Goal: Task Accomplishment & Management: Manage account settings

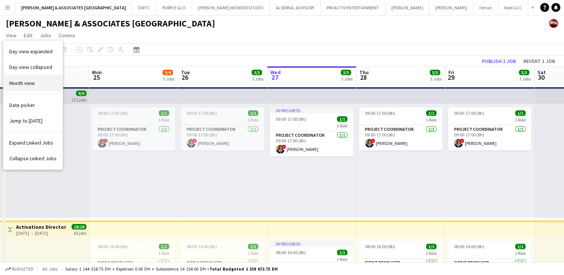
click at [36, 78] on link "Month view" at bounding box center [32, 83] width 59 height 16
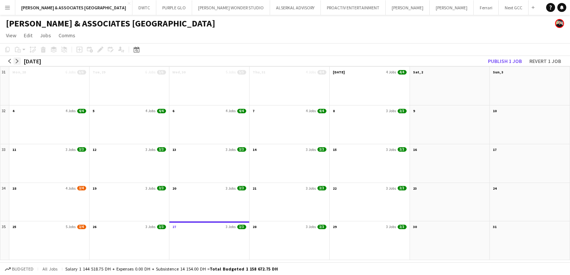
click at [15, 60] on button "arrow-right" at bounding box center [16, 60] width 7 height 7
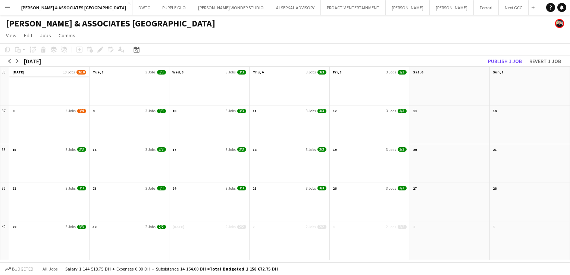
click at [34, 75] on app-month-view-date-header "[DATE] Jobs 3/10" at bounding box center [49, 71] width 80 height 9
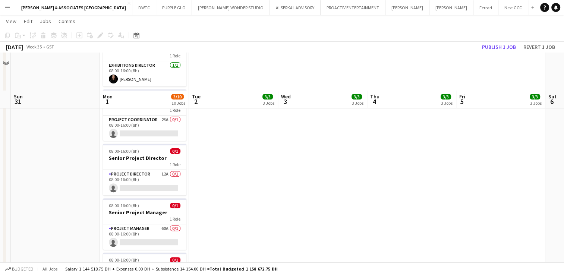
scroll to position [186, 0]
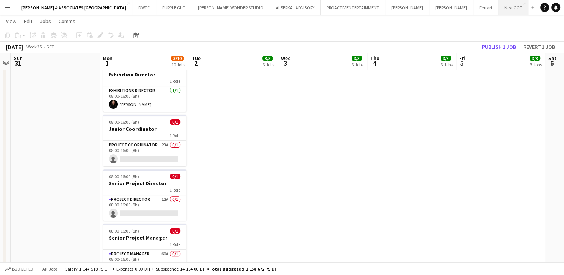
click at [499, 13] on button "Next GCC Close" at bounding box center [514, 7] width 30 height 15
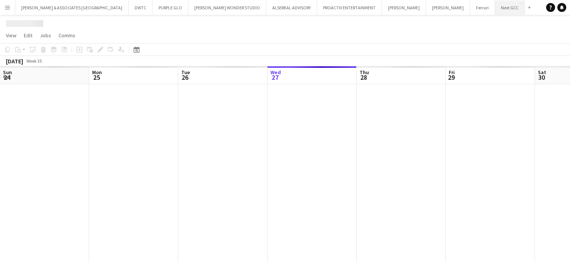
scroll to position [0, 178]
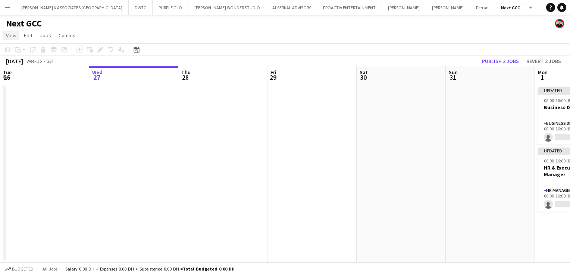
click at [6, 34] on link "View" at bounding box center [11, 36] width 16 height 10
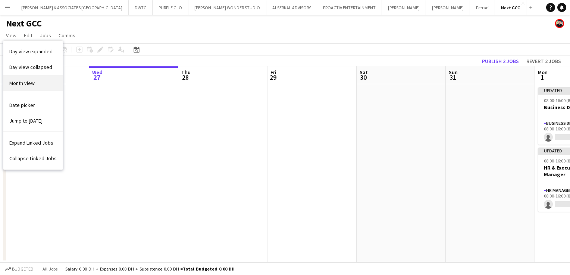
click at [27, 81] on span "Month view" at bounding box center [21, 83] width 25 height 7
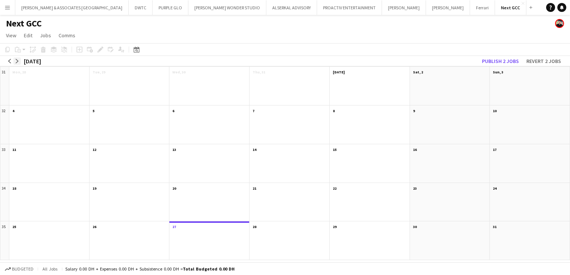
click at [17, 61] on app-icon "arrow-right" at bounding box center [17, 61] width 4 height 4
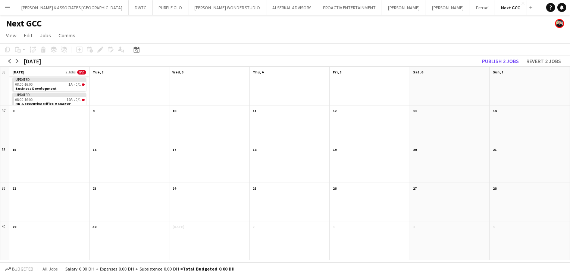
click at [32, 72] on app-month-view-date-header "[DATE] 2 Jobs 0/2" at bounding box center [49, 71] width 80 height 9
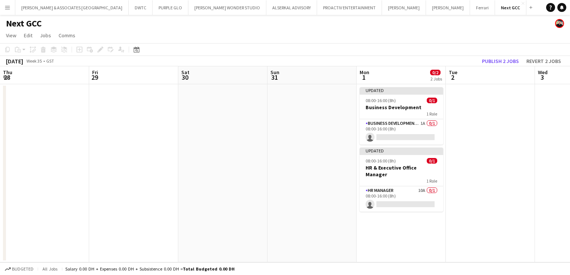
scroll to position [0, 257]
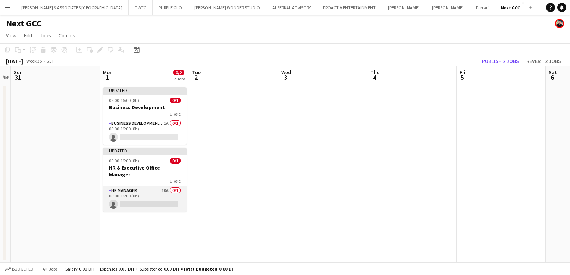
click at [162, 186] on app-card-role "HR Manager 10A 0/1 08:00-16:00 (8h) single-neutral-actions" at bounding box center [145, 198] width 84 height 25
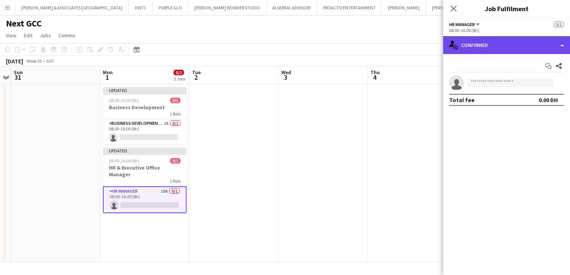
click at [527, 51] on div "single-neutral-actions-check-2 Confirmed" at bounding box center [506, 45] width 127 height 18
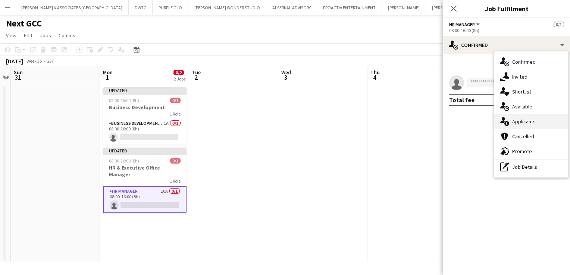
click at [525, 116] on div "single-neutral-actions-information Applicants" at bounding box center [531, 121] width 74 height 15
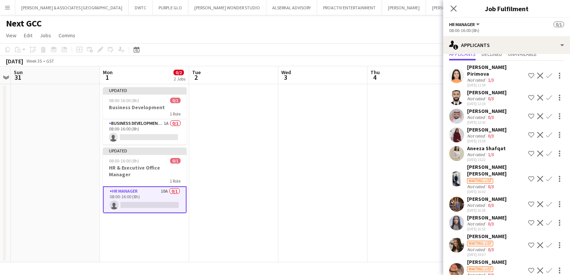
scroll to position [34, 0]
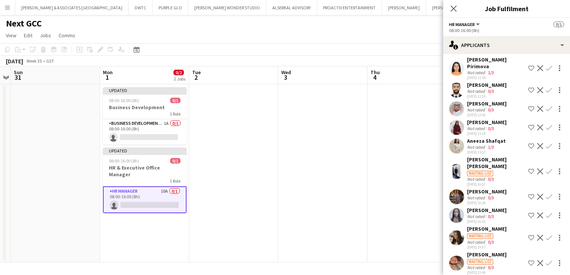
click at [456, 230] on app-user-avatar at bounding box center [456, 237] width 15 height 15
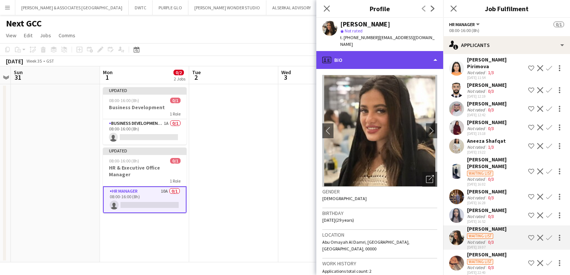
click at [385, 59] on div "profile Bio" at bounding box center [379, 60] width 127 height 18
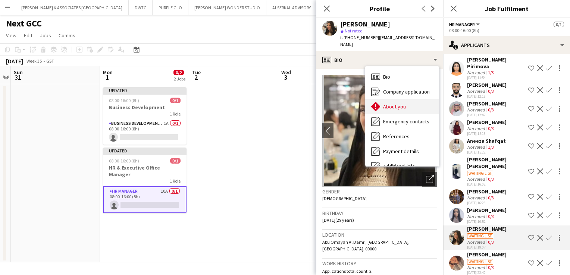
click at [403, 104] on div "About you About you" at bounding box center [402, 106] width 74 height 15
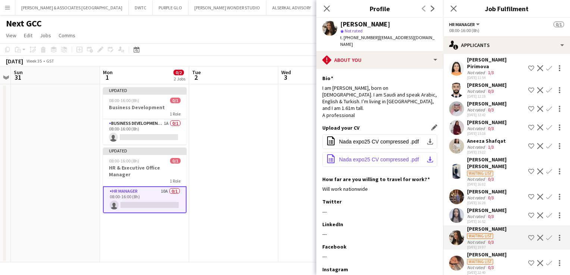
click at [398, 157] on span "Nada expo25 CV compressed .pdf" at bounding box center [379, 160] width 80 height 6
click at [537, 235] on app-icon "Decline" at bounding box center [540, 238] width 6 height 6
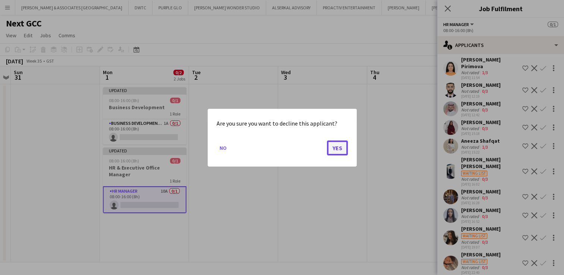
click at [331, 141] on button "Yes" at bounding box center [337, 147] width 21 height 15
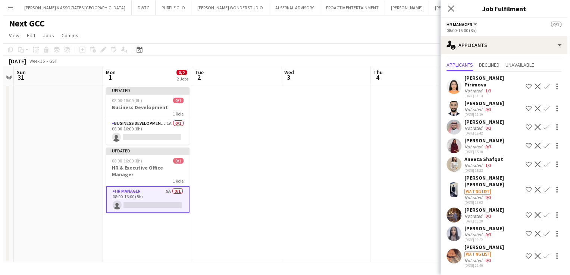
scroll to position [8, 0]
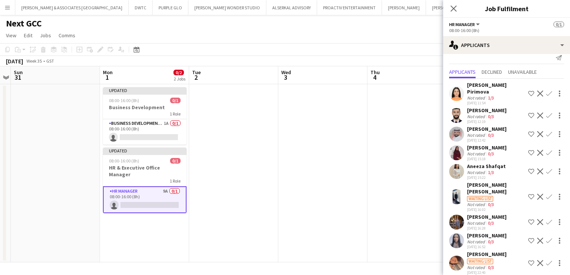
click at [499, 232] on div "[PERSON_NAME]" at bounding box center [487, 235] width 40 height 7
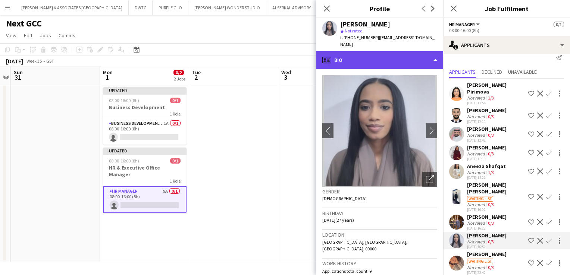
click at [381, 51] on div "profile Bio" at bounding box center [379, 60] width 127 height 18
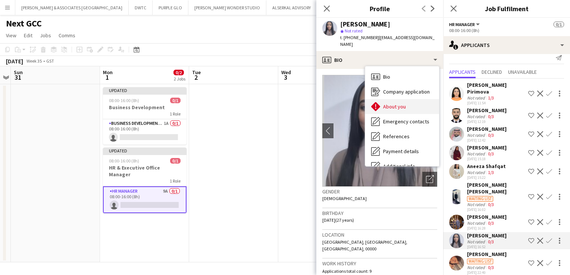
click at [387, 103] on span "About you" at bounding box center [394, 106] width 23 height 7
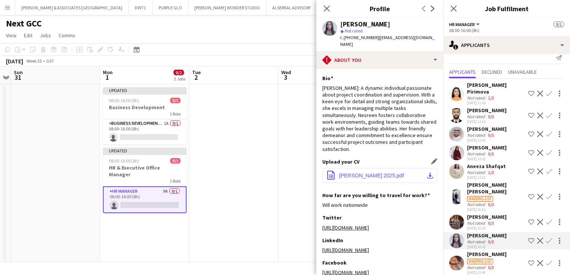
click at [383, 175] on button "office-file-sheet [PERSON_NAME] 2025.pdf download-bottom" at bounding box center [379, 175] width 115 height 15
click at [537, 238] on app-icon "Decline" at bounding box center [540, 241] width 6 height 6
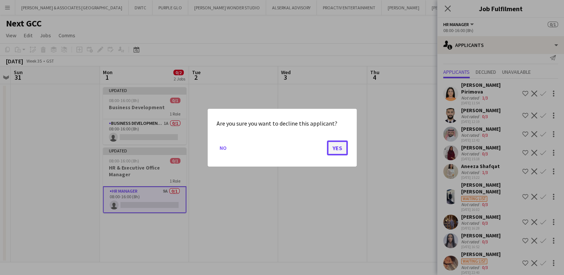
click at [339, 147] on button "Yes" at bounding box center [337, 147] width 21 height 15
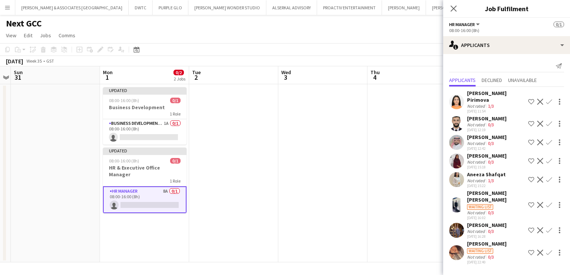
scroll to position [0, 0]
click at [491, 222] on div "[PERSON_NAME]" at bounding box center [487, 225] width 40 height 7
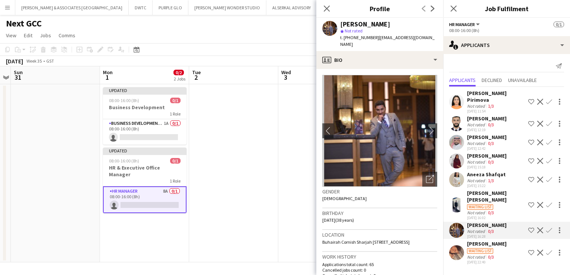
click at [392, 69] on app-crew-profile-bio "chevron-left chevron-right Open photos pop-in Gender [DEMOGRAPHIC_DATA] Birthda…" at bounding box center [379, 172] width 127 height 206
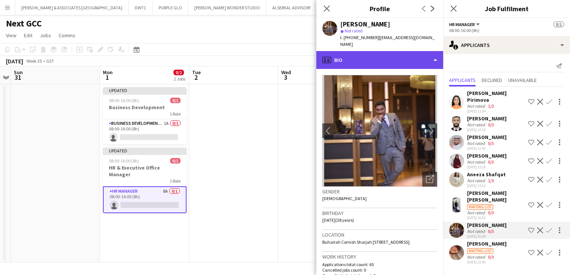
click at [392, 61] on div "profile Bio" at bounding box center [379, 60] width 127 height 18
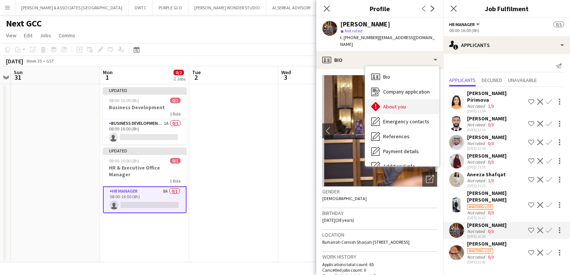
click at [399, 103] on span "About you" at bounding box center [394, 106] width 23 height 7
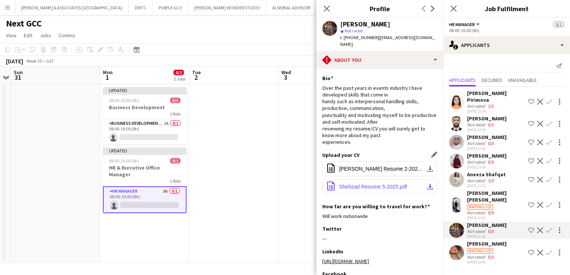
click at [379, 184] on span "Shehzad Resume 5-2025.pdf" at bounding box center [373, 187] width 68 height 6
click at [482, 222] on div "[PERSON_NAME]" at bounding box center [487, 225] width 40 height 7
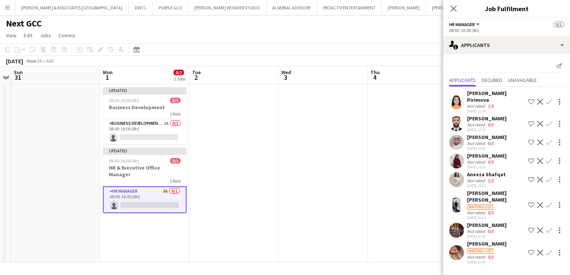
drag, startPoint x: 482, startPoint y: 216, endPoint x: 460, endPoint y: 220, distance: 22.0
click at [460, 223] on app-user-avatar at bounding box center [456, 230] width 15 height 15
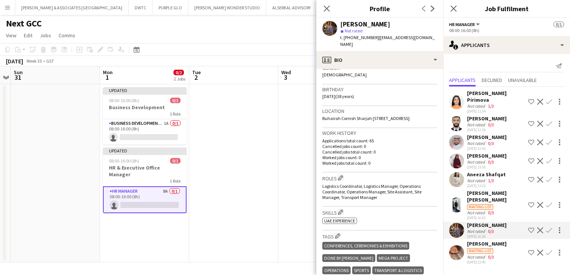
scroll to position [186, 0]
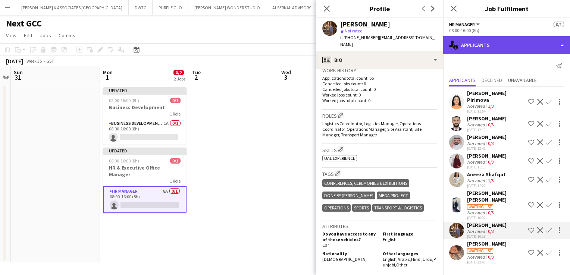
click at [492, 48] on div "single-neutral-actions-information Applicants" at bounding box center [506, 45] width 127 height 18
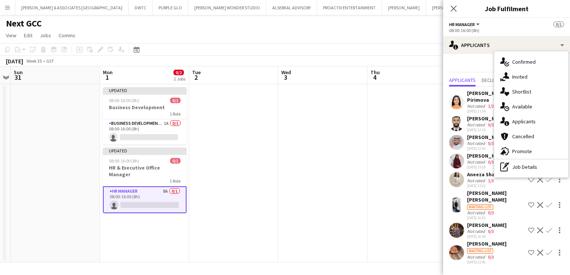
click at [462, 224] on app-user-avatar at bounding box center [456, 230] width 15 height 15
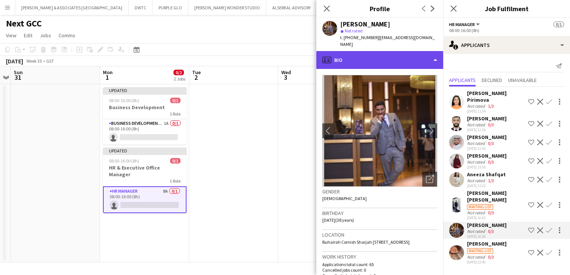
click at [376, 53] on div "profile Bio" at bounding box center [379, 60] width 127 height 18
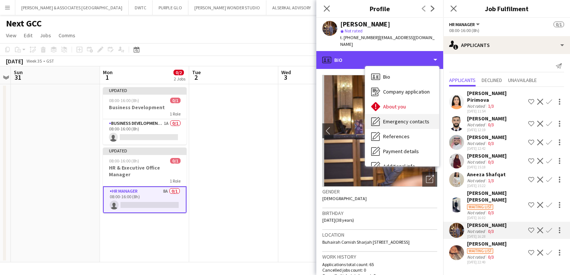
scroll to position [55, 0]
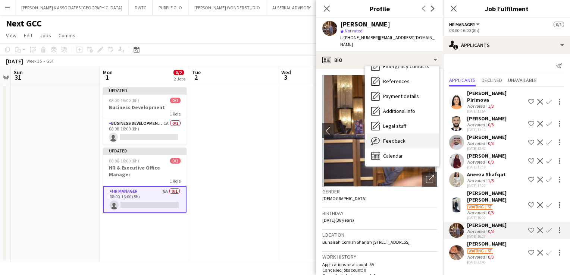
click at [398, 138] on span "Feedback" at bounding box center [394, 141] width 22 height 7
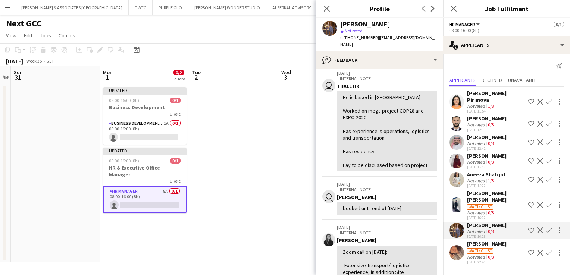
scroll to position [0, 0]
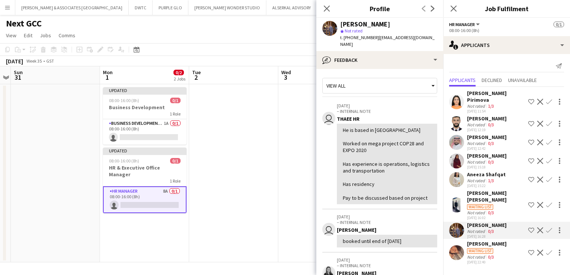
click at [376, 79] on div "View all" at bounding box center [376, 86] width 107 height 14
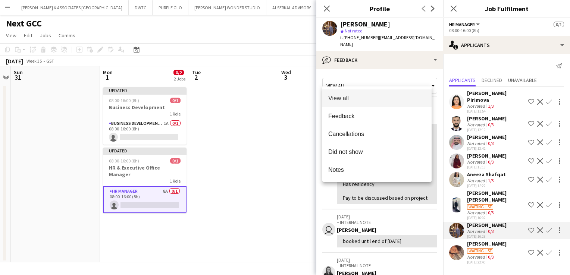
click at [385, 68] on div at bounding box center [285, 137] width 570 height 275
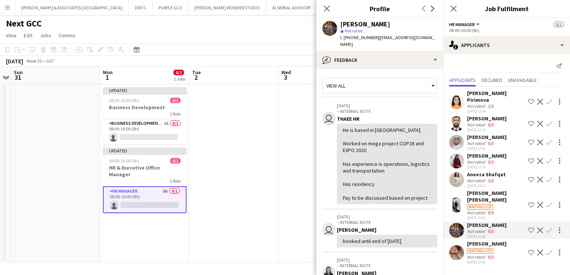
click at [542, 227] on app-icon "Decline" at bounding box center [540, 230] width 6 height 6
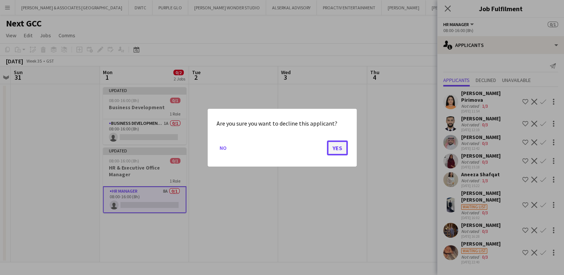
click at [336, 153] on button "Yes" at bounding box center [337, 147] width 21 height 15
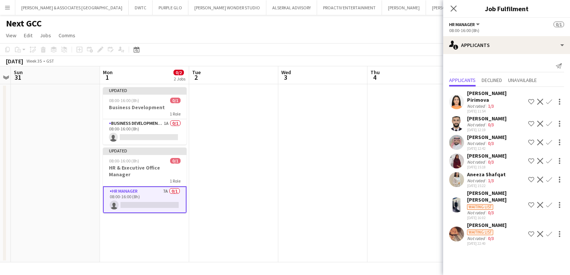
click at [539, 231] on app-icon "Decline" at bounding box center [540, 234] width 6 height 6
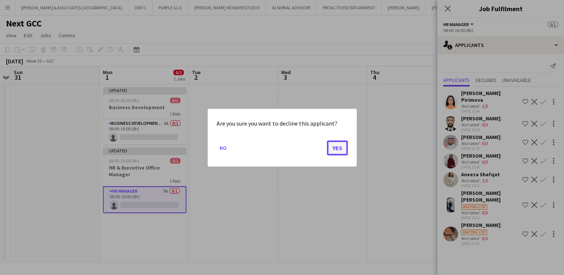
click at [334, 150] on button "Yes" at bounding box center [337, 147] width 21 height 15
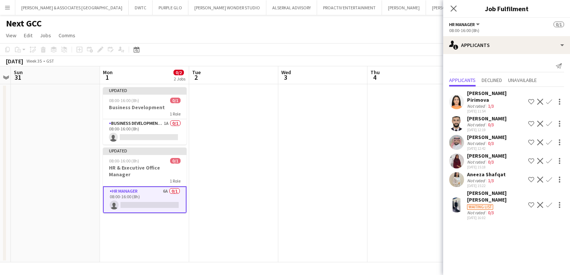
click at [484, 153] on div "[PERSON_NAME]" at bounding box center [487, 156] width 40 height 7
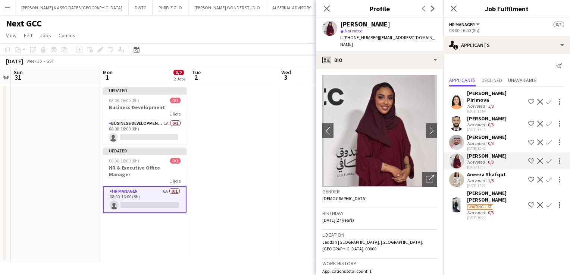
click at [484, 171] on div "Aneeza Shafqat" at bounding box center [486, 174] width 39 height 7
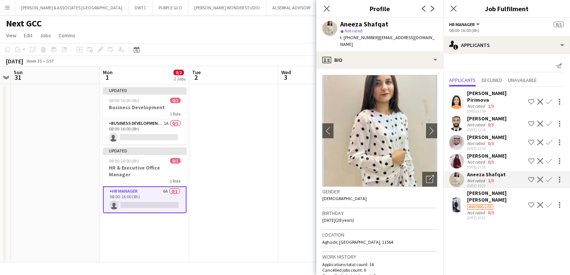
click at [481, 190] on div "[PERSON_NAME] [PERSON_NAME]" at bounding box center [496, 196] width 58 height 13
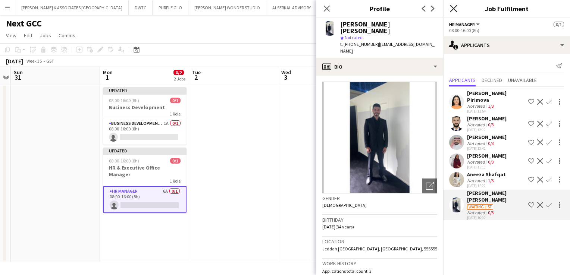
click at [454, 8] on icon at bounding box center [453, 8] width 7 height 7
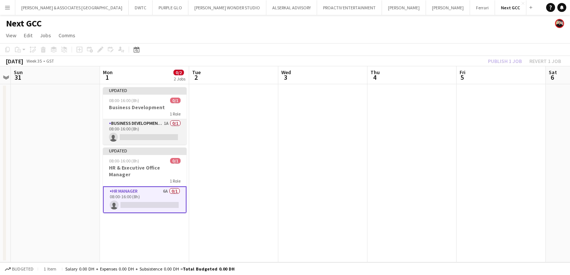
click at [146, 127] on app-card-role "Business Development Manager 1A 0/1 08:00-16:00 (8h) single-neutral-actions" at bounding box center [145, 131] width 84 height 25
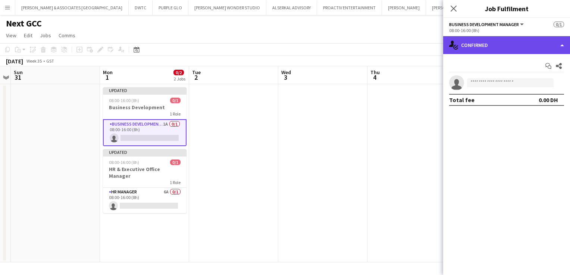
click at [504, 37] on div "single-neutral-actions-check-2 Confirmed" at bounding box center [506, 45] width 127 height 18
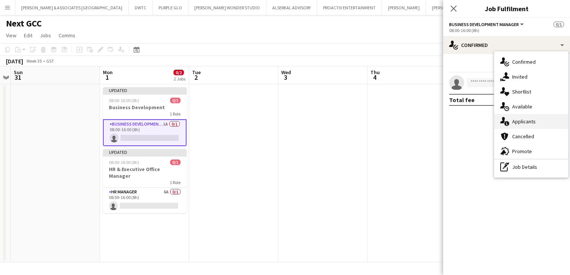
click at [533, 125] on div "single-neutral-actions-information Applicants" at bounding box center [531, 121] width 74 height 15
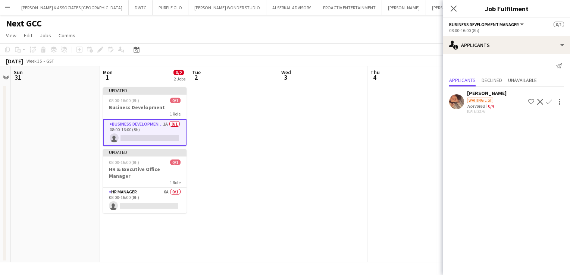
click at [540, 103] on app-icon "Decline" at bounding box center [540, 102] width 6 height 6
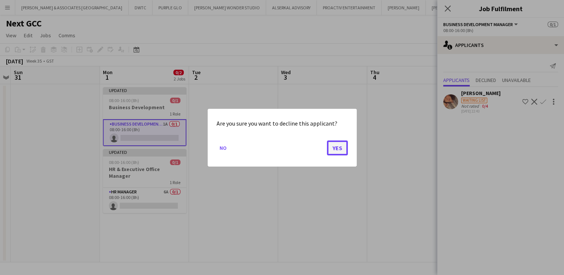
click at [340, 149] on button "Yes" at bounding box center [337, 147] width 21 height 15
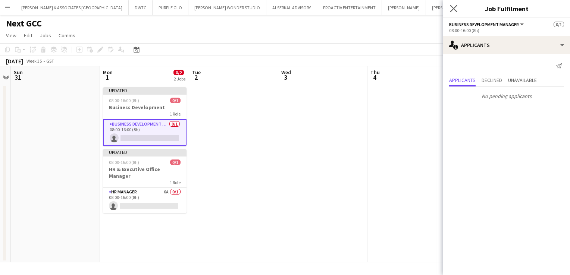
click at [449, 10] on app-icon "Close pop-in" at bounding box center [453, 8] width 11 height 11
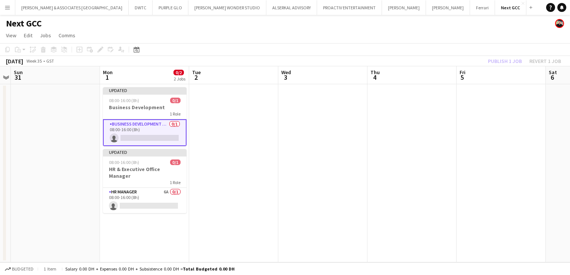
click at [337, 34] on app-page-menu "View Day view expanded Day view collapsed Month view Date picker Jump to [DATE]…" at bounding box center [285, 36] width 570 height 14
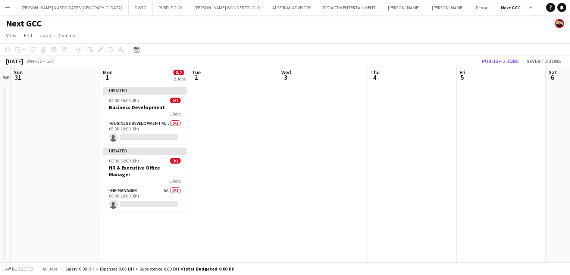
click at [7, 10] on app-icon "Menu" at bounding box center [7, 7] width 6 height 6
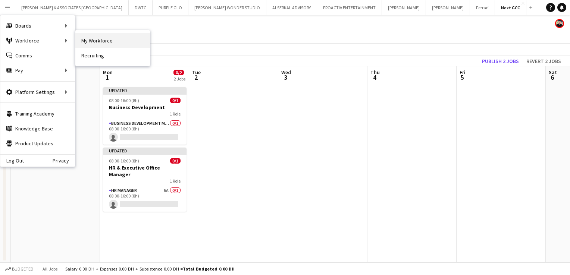
click at [100, 43] on link "My Workforce" at bounding box center [112, 40] width 75 height 15
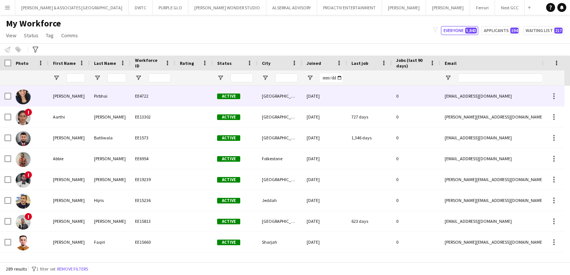
click at [72, 92] on div "[PERSON_NAME]" at bounding box center [68, 96] width 41 height 21
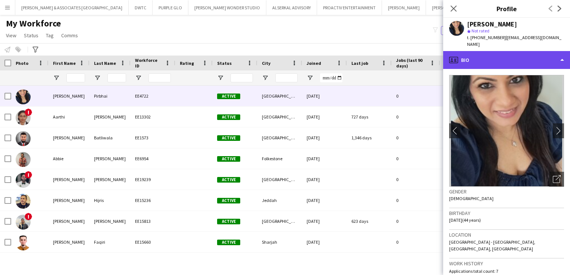
click at [512, 51] on div "profile Bio" at bounding box center [506, 60] width 127 height 18
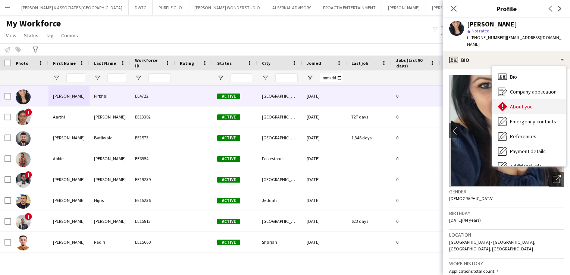
click at [521, 103] on span "About you" at bounding box center [521, 106] width 23 height 7
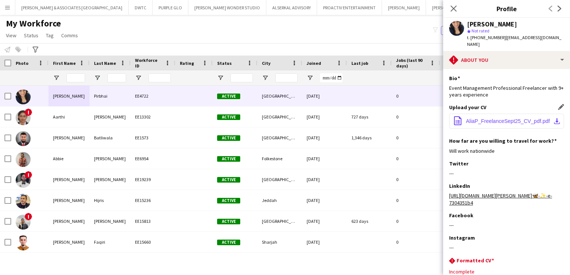
click at [512, 118] on span "AliaP_FreelanceSept25_CV_pdf.pdf" at bounding box center [508, 121] width 84 height 6
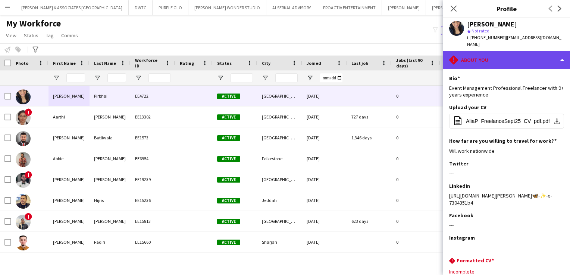
click at [505, 55] on div "rhombus-alert About you" at bounding box center [506, 60] width 127 height 18
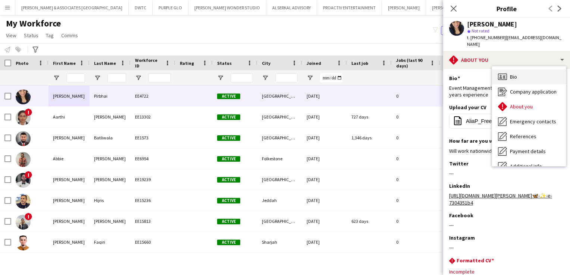
click at [518, 72] on div "Bio Bio" at bounding box center [529, 76] width 74 height 15
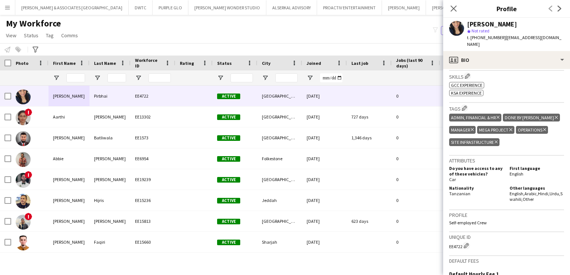
scroll to position [224, 0]
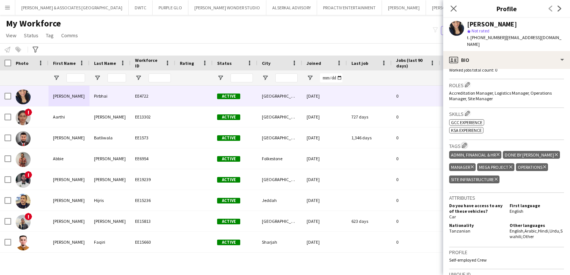
click at [465, 143] on app-icon "Edit crew company tags" at bounding box center [464, 145] width 5 height 5
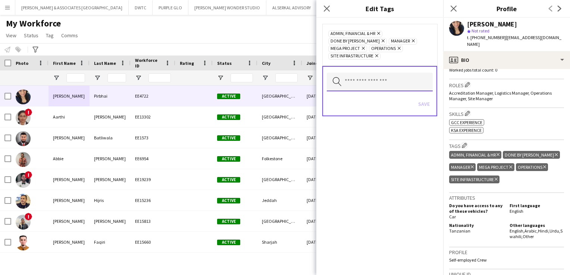
click at [375, 77] on input "text" at bounding box center [380, 82] width 106 height 19
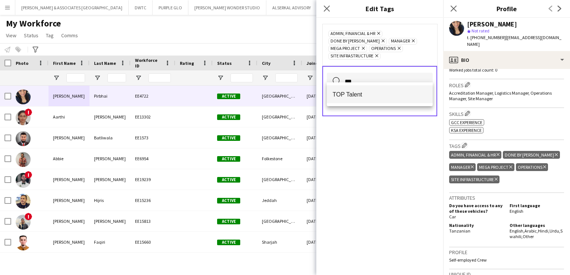
type input "***"
click at [374, 94] on span "TOP Talent" at bounding box center [380, 94] width 94 height 7
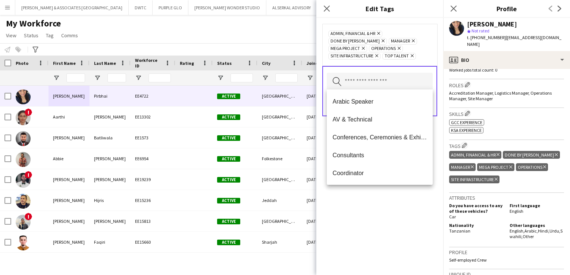
click at [393, 247] on div "ADMIN, Financial & HR Remove Done by Queenie Remove Manager Remove Mega Project…" at bounding box center [379, 146] width 127 height 257
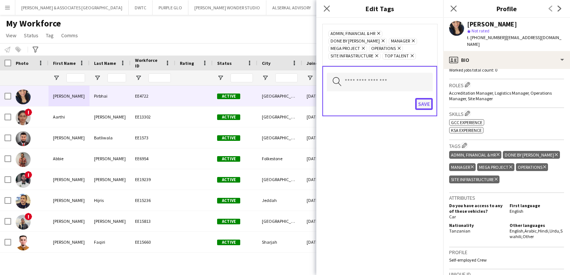
click at [422, 100] on button "Save" at bounding box center [424, 104] width 18 height 12
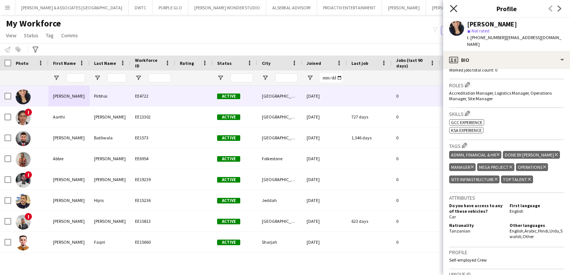
click at [454, 8] on icon at bounding box center [453, 8] width 7 height 7
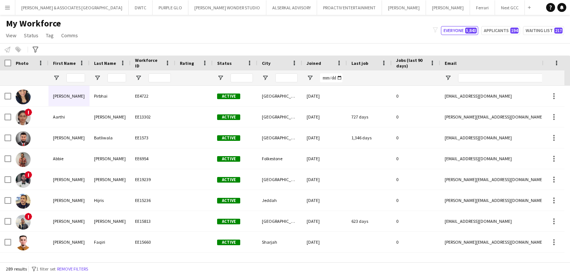
click at [158, 31] on div "My Workforce View Views Default view [PERSON_NAME] New view Update view Delete …" at bounding box center [285, 30] width 570 height 25
click at [7, 9] on app-icon "Menu" at bounding box center [7, 7] width 6 height 6
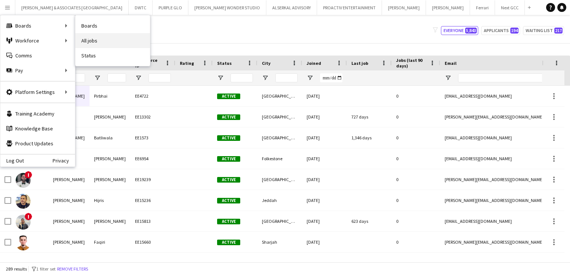
click at [103, 43] on link "All jobs" at bounding box center [112, 40] width 75 height 15
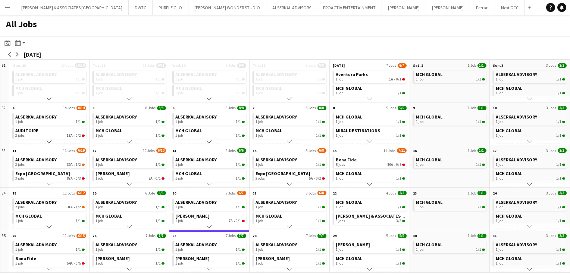
click at [6, 5] on app-icon "Menu" at bounding box center [7, 7] width 6 height 6
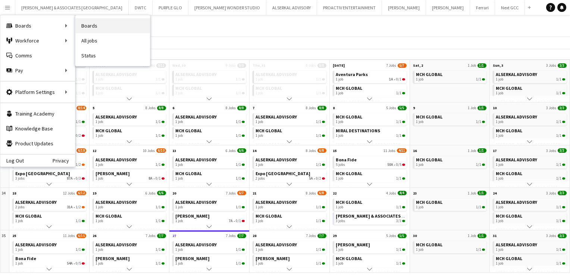
click at [106, 22] on link "Boards" at bounding box center [112, 25] width 75 height 15
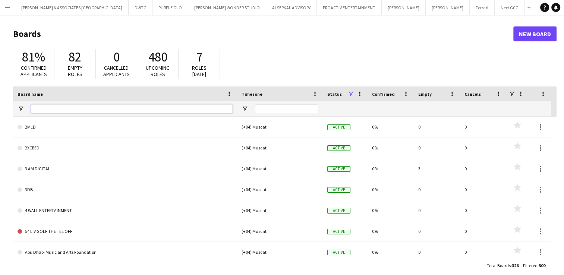
click at [142, 109] on input "Board name Filter Input" at bounding box center [132, 108] width 202 height 9
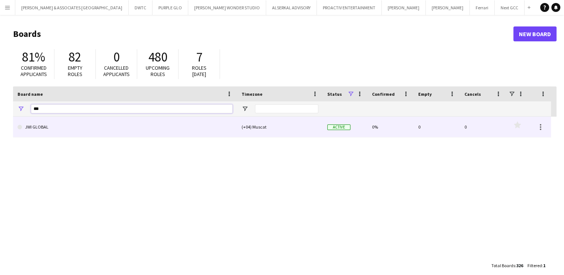
type input "***"
click at [109, 128] on link "JWI GLOBAL" at bounding box center [125, 127] width 215 height 21
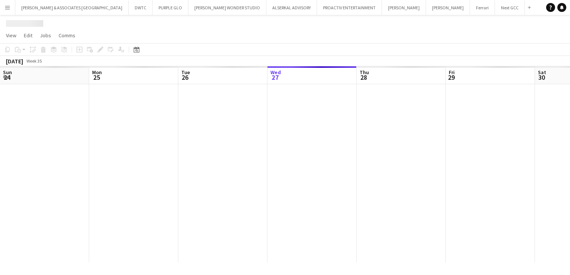
scroll to position [0, 178]
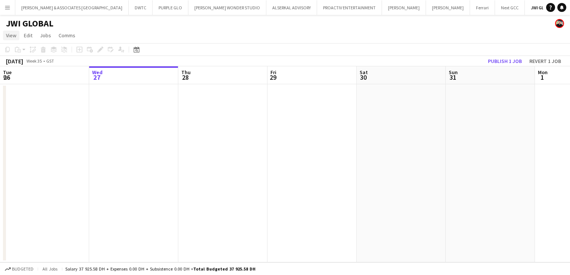
click at [9, 36] on span "View" at bounding box center [11, 35] width 10 height 7
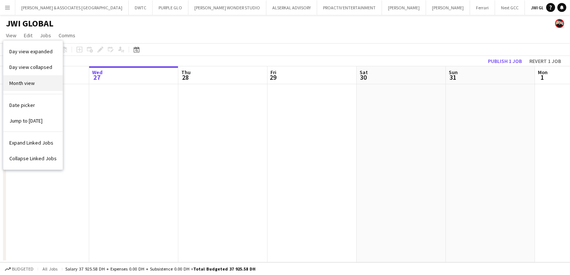
click at [27, 85] on span "Month view" at bounding box center [21, 83] width 25 height 7
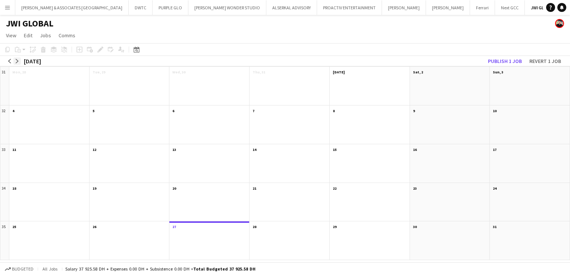
click at [18, 60] on app-icon "arrow-right" at bounding box center [17, 61] width 4 height 4
click at [35, 72] on app-month-view-date-header "[DATE]" at bounding box center [49, 71] width 80 height 9
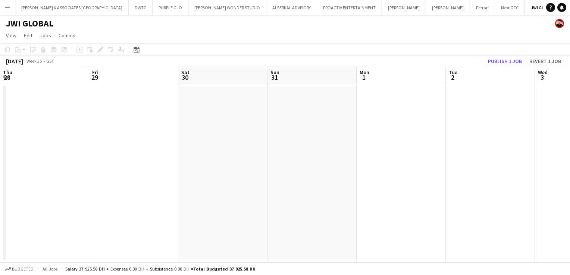
scroll to position [0, 257]
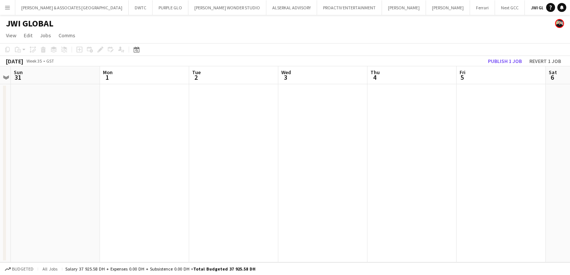
click at [143, 94] on app-date-cell at bounding box center [144, 173] width 89 height 178
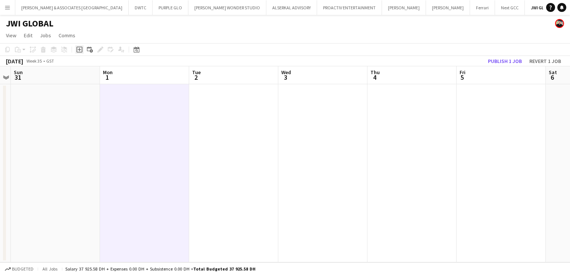
click at [79, 51] on icon at bounding box center [79, 49] width 3 height 3
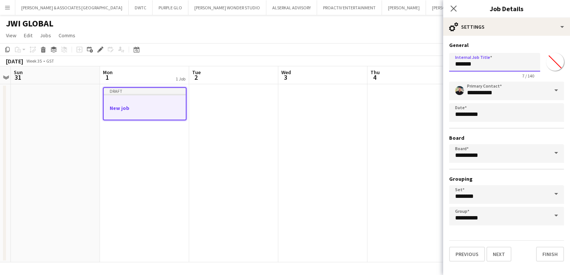
drag, startPoint x: 477, startPoint y: 65, endPoint x: 442, endPoint y: 63, distance: 35.8
click at [442, 63] on body "Menu Boards Boards Boards All jobs Status Workforce Workforce My Workforce Recr…" at bounding box center [285, 137] width 570 height 275
type input "**********"
click at [500, 253] on button "Next" at bounding box center [498, 254] width 25 height 15
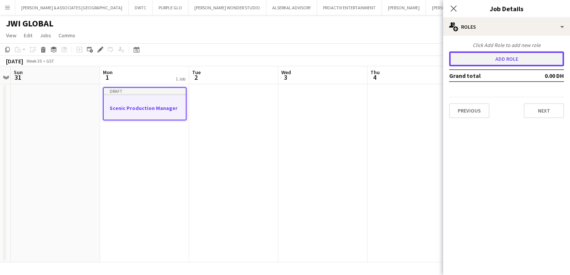
click at [502, 62] on button "Add role" at bounding box center [506, 58] width 115 height 15
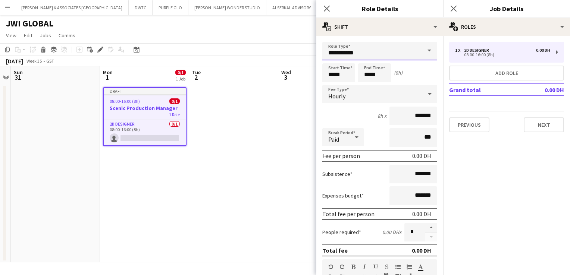
click at [382, 51] on input "**********" at bounding box center [379, 51] width 115 height 19
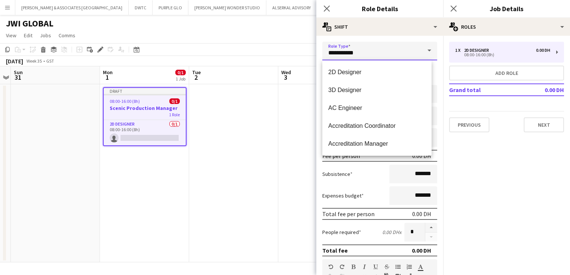
drag, startPoint x: 381, startPoint y: 52, endPoint x: 303, endPoint y: 44, distance: 78.8
click at [303, 44] on body "Menu Boards Boards Boards All jobs Status Workforce Workforce My Workforce Recr…" at bounding box center [285, 137] width 570 height 275
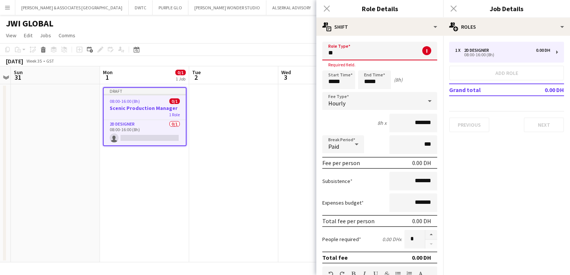
type input "*"
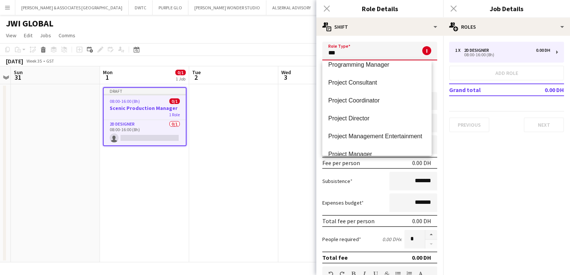
scroll to position [149, 0]
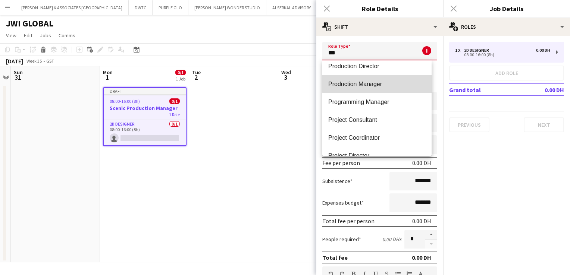
click at [390, 83] on span "Production Manager" at bounding box center [376, 84] width 97 height 7
type input "**********"
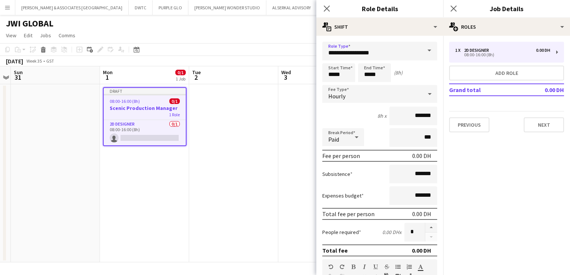
click at [364, 102] on div "Hourly" at bounding box center [372, 94] width 100 height 18
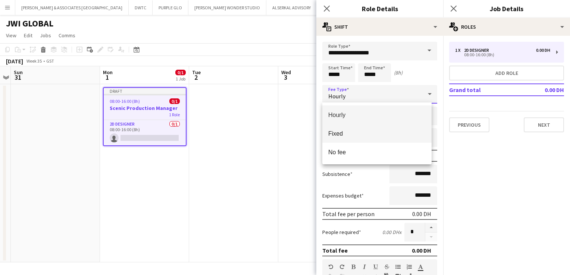
click at [369, 138] on mat-option "Fixed" at bounding box center [376, 133] width 109 height 19
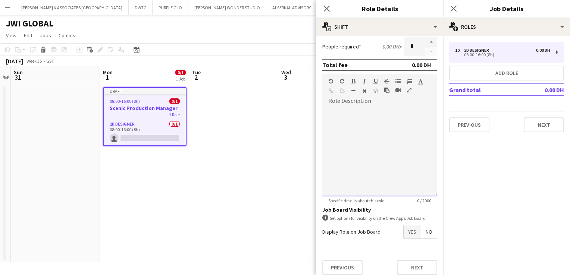
click at [352, 113] on div at bounding box center [379, 151] width 115 height 89
drag, startPoint x: 349, startPoint y: 126, endPoint x: 330, endPoint y: 126, distance: 19.8
click at [330, 126] on div "**********" at bounding box center [376, 125] width 97 height 7
click at [341, 120] on div at bounding box center [376, 117] width 97 height 7
drag, startPoint x: 400, startPoint y: 108, endPoint x: 323, endPoint y: 101, distance: 77.6
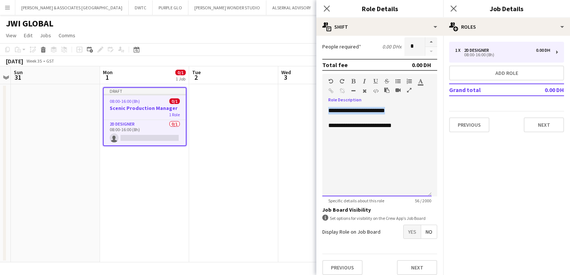
click at [323, 102] on div "**********" at bounding box center [379, 149] width 115 height 95
click at [351, 79] on button "button" at bounding box center [353, 81] width 5 height 6
click at [377, 82] on icon "button" at bounding box center [375, 81] width 4 height 5
click at [409, 116] on div at bounding box center [376, 117] width 97 height 7
click at [411, 133] on div "**********" at bounding box center [376, 151] width 109 height 89
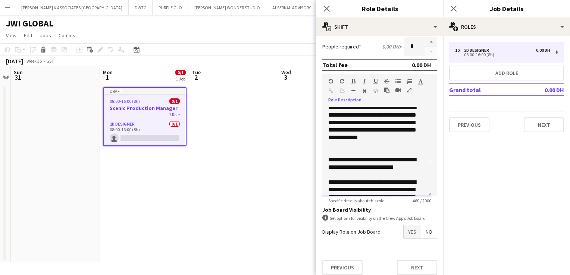
scroll to position [58, 0]
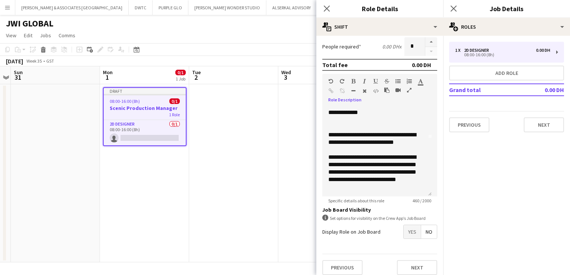
click at [410, 232] on span "Yes" at bounding box center [411, 231] width 17 height 13
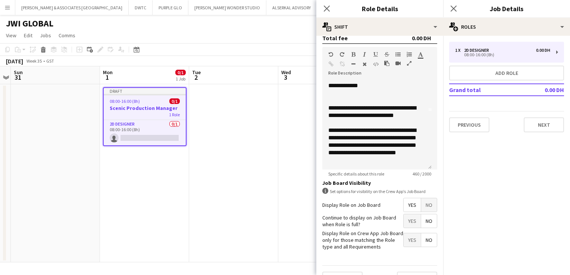
scroll to position [191, 0]
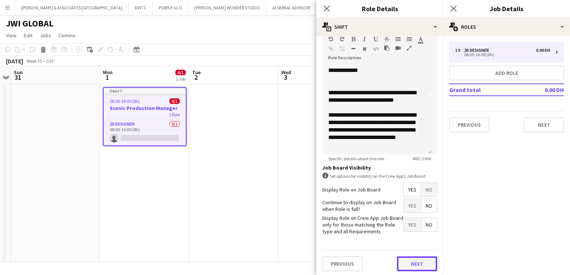
click at [420, 261] on button "Next" at bounding box center [417, 264] width 40 height 15
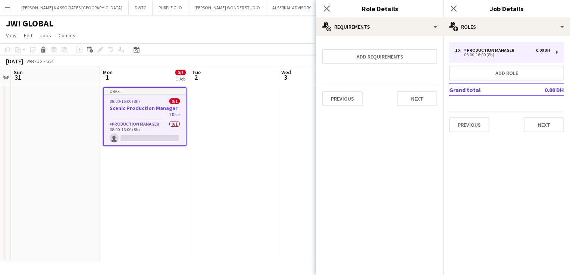
scroll to position [0, 0]
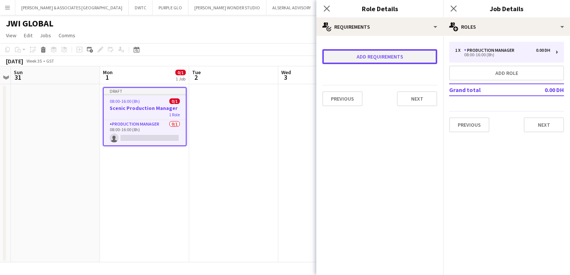
click at [390, 59] on button "Add requirements" at bounding box center [379, 56] width 115 height 15
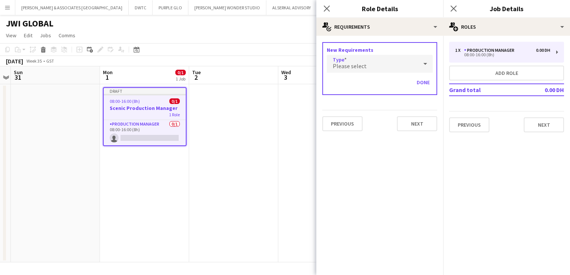
click at [382, 67] on div "Please select" at bounding box center [372, 64] width 91 height 18
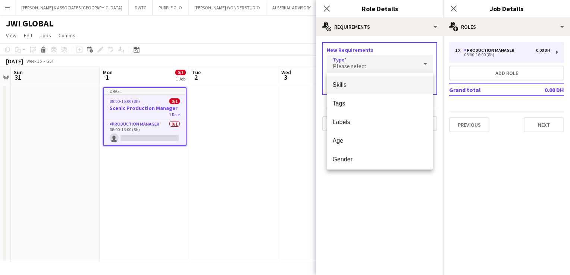
click at [354, 84] on span "Skills" at bounding box center [380, 84] width 94 height 7
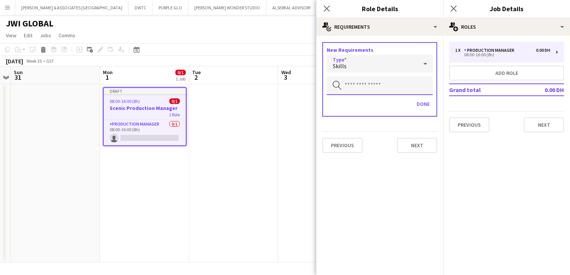
click at [367, 85] on input "text" at bounding box center [380, 85] width 106 height 19
type input "***"
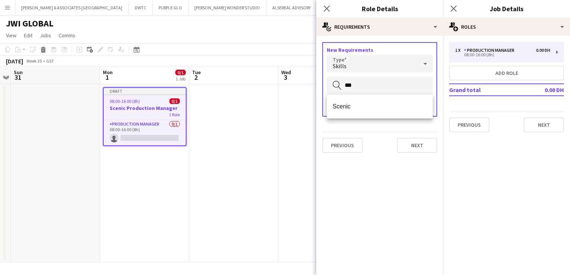
click at [361, 105] on span "Scenic" at bounding box center [380, 106] width 94 height 7
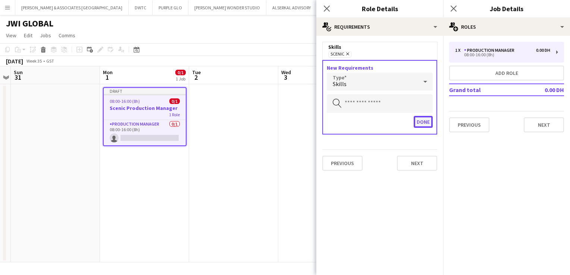
click at [424, 122] on button "Done" at bounding box center [423, 122] width 19 height 12
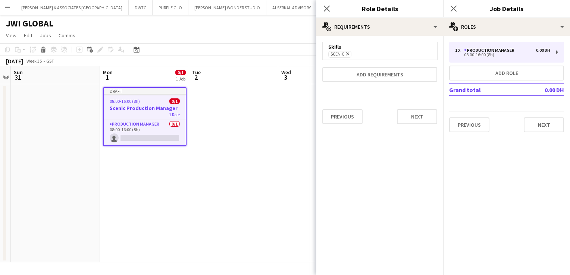
click at [388, 82] on form "Skills Scenic Remove Add requirements Previous Next" at bounding box center [379, 86] width 127 height 88
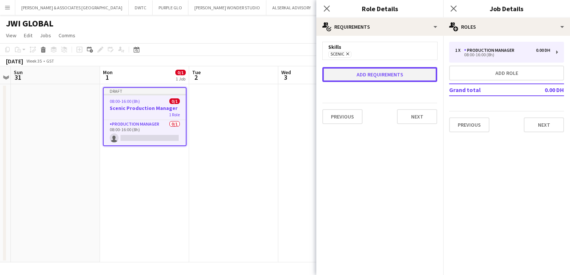
click at [387, 78] on button "Add requirements" at bounding box center [379, 74] width 115 height 15
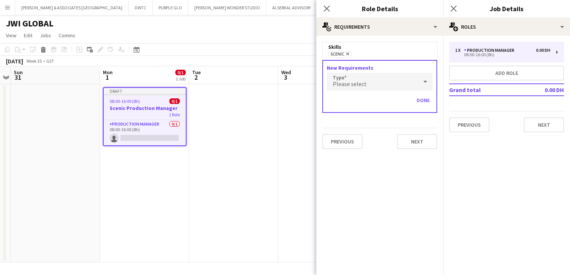
click at [392, 84] on div "Please select" at bounding box center [372, 82] width 91 height 18
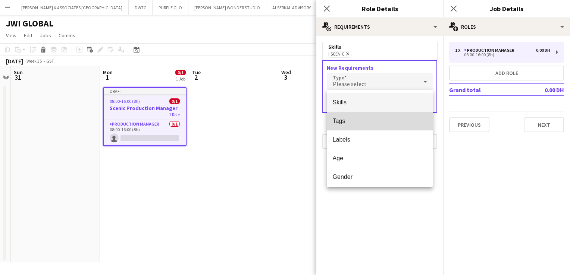
click at [382, 124] on span "Tags" at bounding box center [380, 120] width 94 height 7
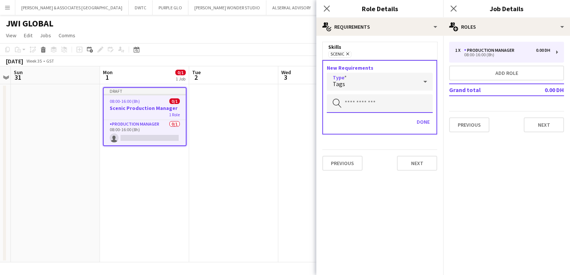
click at [376, 100] on input "text" at bounding box center [380, 103] width 106 height 19
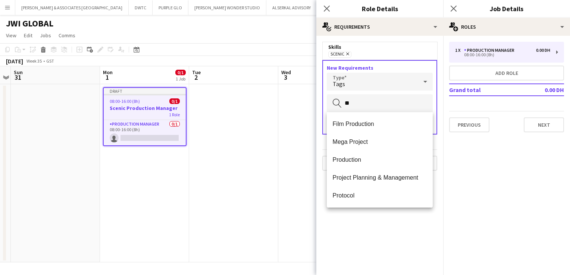
type input "*"
type input "***"
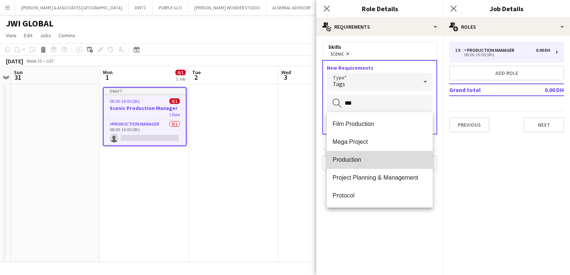
click at [380, 156] on span "Production" at bounding box center [380, 159] width 94 height 7
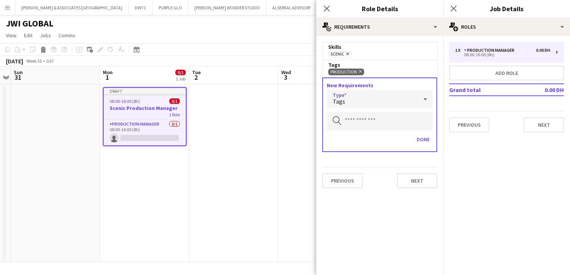
click at [424, 107] on div "Tags" at bounding box center [380, 99] width 106 height 18
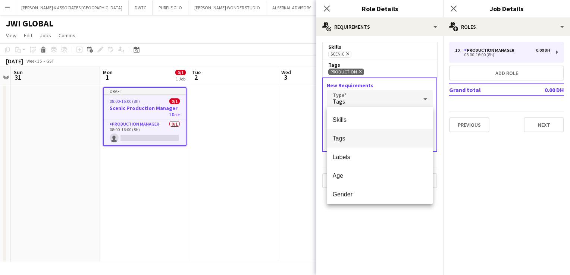
drag, startPoint x: 410, startPoint y: 248, endPoint x: 379, endPoint y: 141, distance: 112.0
click at [410, 248] on div at bounding box center [285, 137] width 570 height 275
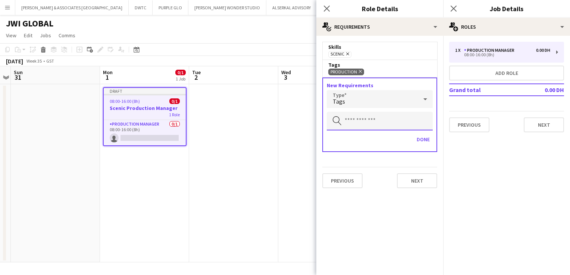
click at [367, 125] on input "text" at bounding box center [380, 121] width 106 height 19
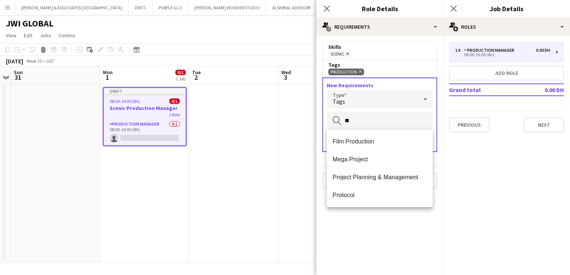
type input "*"
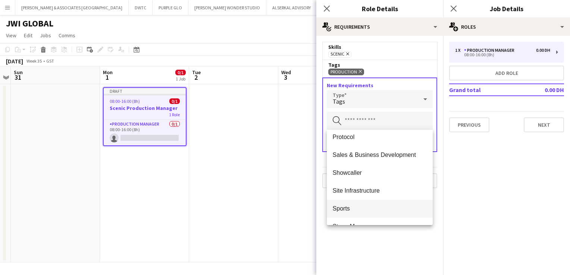
scroll to position [525, 0]
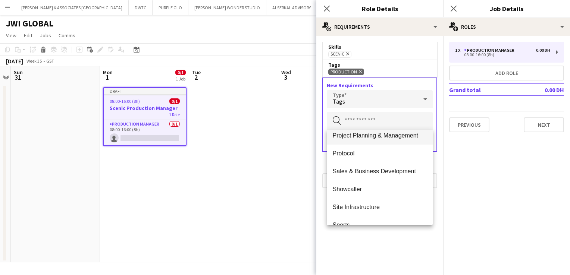
click at [395, 138] on span "Project Planning & Management" at bounding box center [380, 135] width 94 height 7
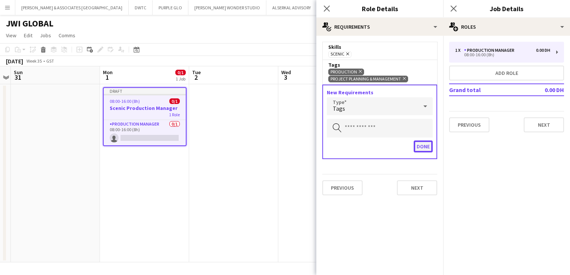
click at [424, 141] on button "Done" at bounding box center [423, 147] width 19 height 12
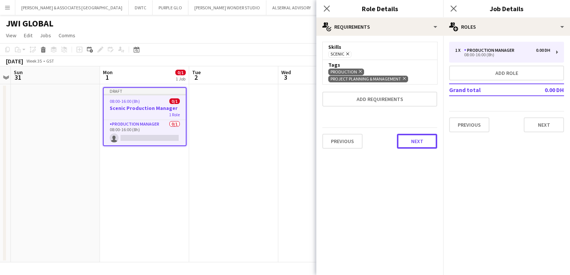
click at [424, 141] on button "Next" at bounding box center [417, 141] width 40 height 15
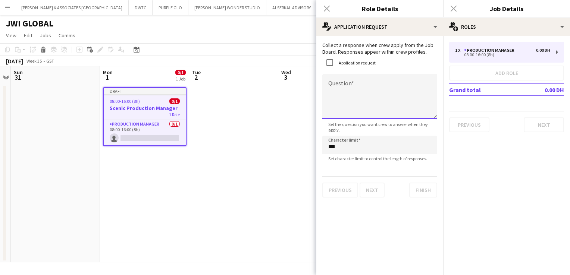
click at [358, 102] on textarea "Question" at bounding box center [379, 96] width 115 height 45
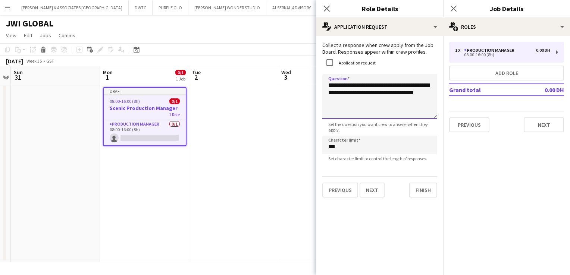
type textarea "**********"
click at [418, 187] on button "Finish" at bounding box center [423, 190] width 28 height 15
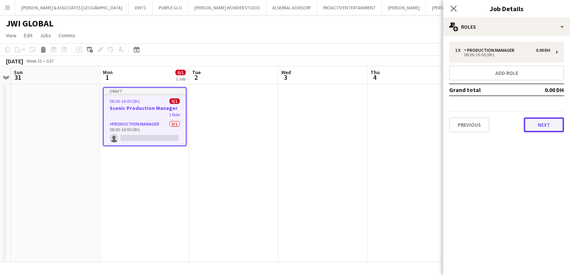
click at [546, 127] on button "Next" at bounding box center [544, 124] width 40 height 15
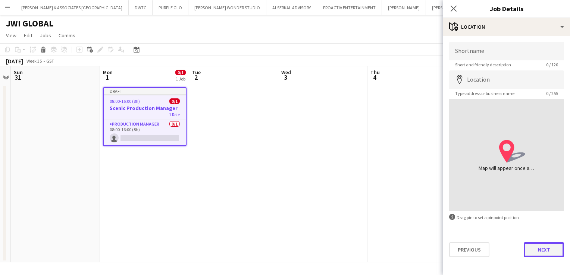
click at [555, 252] on button "Next" at bounding box center [544, 249] width 40 height 15
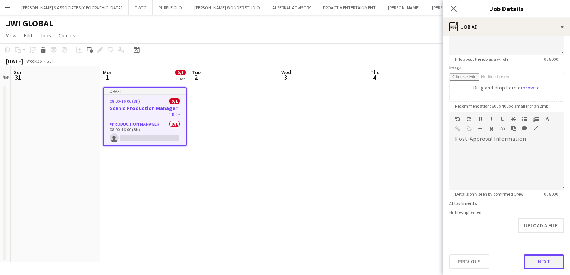
scroll to position [92, 0]
click at [535, 244] on form "**********" at bounding box center [506, 109] width 127 height 321
click at [530, 264] on button "Next" at bounding box center [544, 262] width 40 height 15
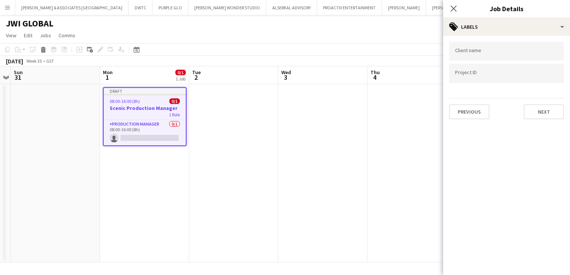
scroll to position [0, 0]
click at [535, 114] on button "Next" at bounding box center [544, 111] width 40 height 15
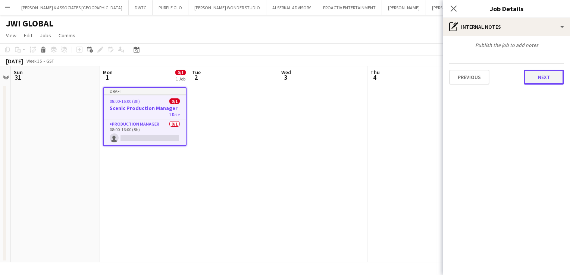
click at [536, 79] on button "Next" at bounding box center [544, 77] width 40 height 15
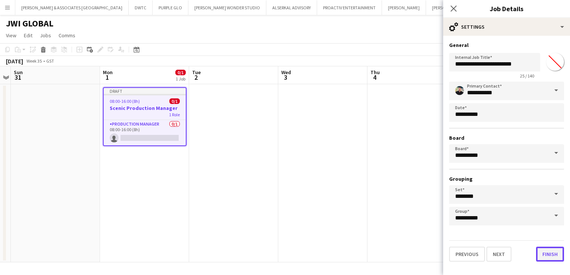
click at [556, 252] on button "Finish" at bounding box center [550, 254] width 28 height 15
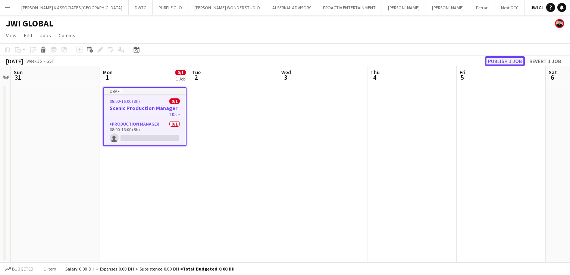
click at [506, 61] on button "Publish 1 job" at bounding box center [505, 61] width 40 height 10
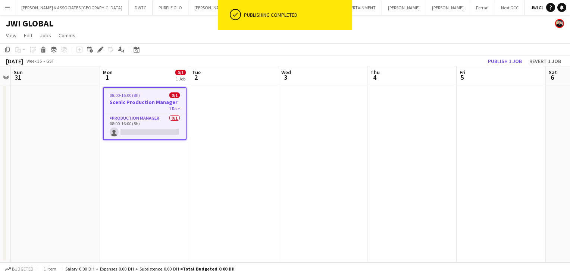
click at [144, 100] on h3 "Scenic Production Manager" at bounding box center [145, 102] width 82 height 7
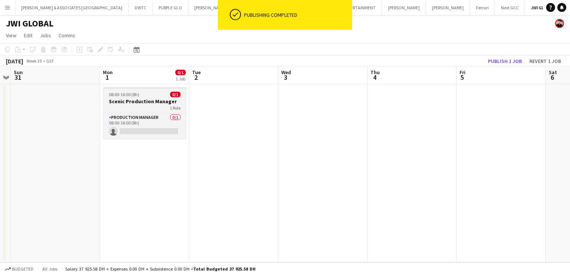
click at [144, 102] on h3 "Scenic Production Manager" at bounding box center [145, 101] width 84 height 7
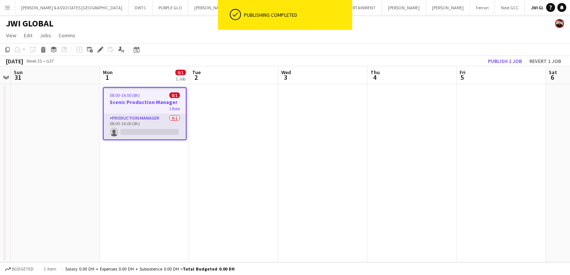
click at [145, 125] on app-card-role "Production Manager 0/1 08:00-16:00 (8h) single-neutral-actions" at bounding box center [145, 126] width 82 height 25
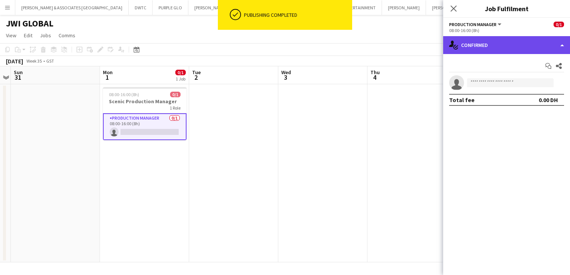
click at [531, 43] on div "single-neutral-actions-check-2 Confirmed" at bounding box center [506, 45] width 127 height 18
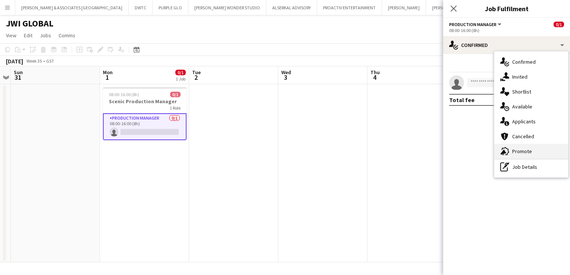
click at [534, 151] on div "advertising-megaphone Promote" at bounding box center [531, 151] width 74 height 15
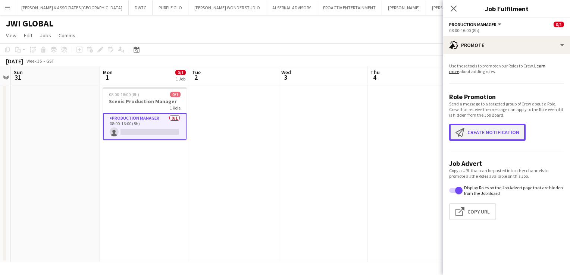
click at [505, 128] on button "Create notification Create notification" at bounding box center [487, 132] width 76 height 17
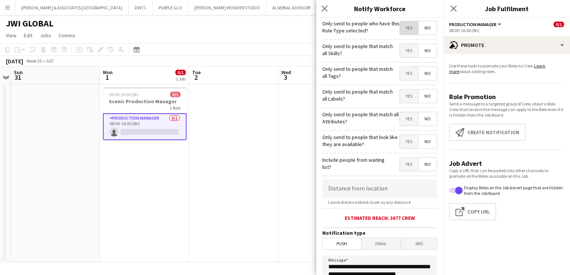
click at [400, 34] on span "Yes" at bounding box center [409, 27] width 18 height 13
click at [400, 56] on span "Yes" at bounding box center [409, 50] width 18 height 13
click at [426, 56] on span "No" at bounding box center [427, 50] width 18 height 13
click at [400, 78] on span "Yes" at bounding box center [409, 73] width 18 height 13
click at [424, 76] on span "No" at bounding box center [427, 73] width 18 height 13
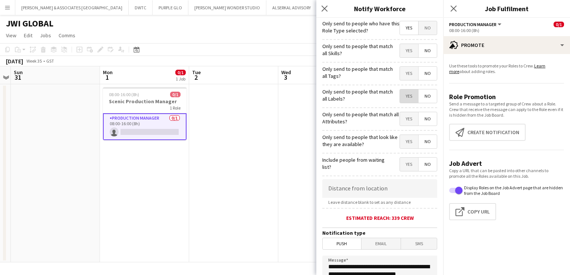
click at [401, 93] on span "Yes" at bounding box center [409, 95] width 18 height 13
click at [401, 123] on span "Yes" at bounding box center [409, 118] width 18 height 13
click at [400, 143] on span "Yes" at bounding box center [409, 141] width 18 height 13
click at [405, 161] on span "Yes" at bounding box center [409, 164] width 18 height 13
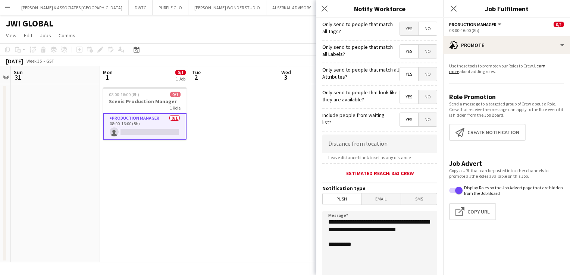
scroll to position [135, 0]
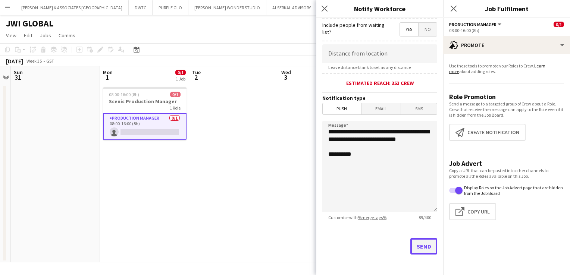
click at [426, 247] on button "Send" at bounding box center [423, 246] width 27 height 16
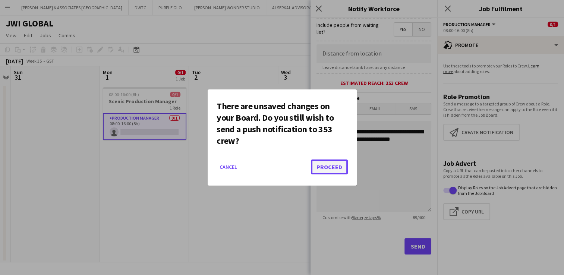
click at [324, 161] on button "Proceed" at bounding box center [329, 167] width 37 height 15
